Goal: Check status

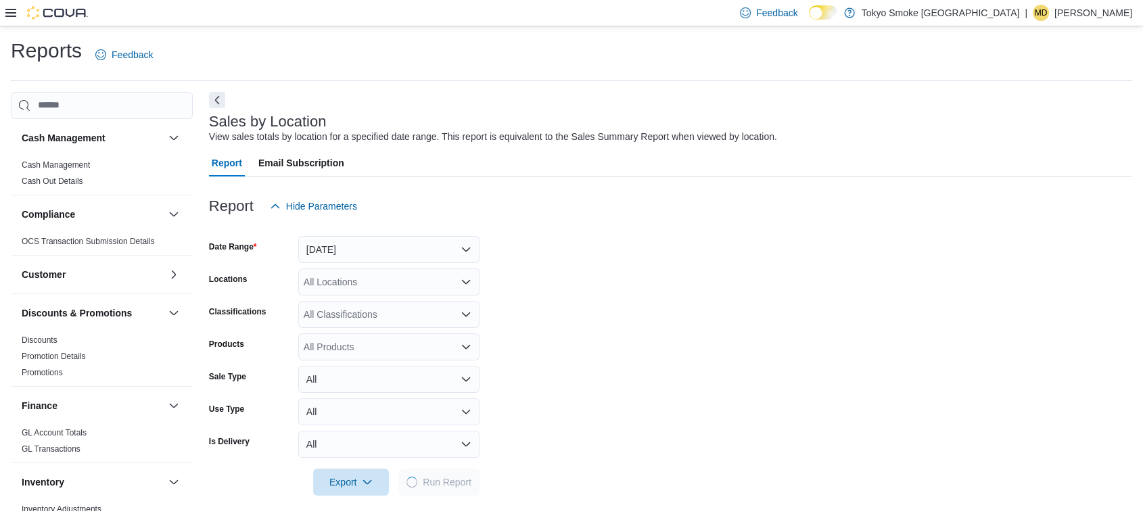
scroll to position [825, 0]
